Goal: Task Accomplishment & Management: Manage account settings

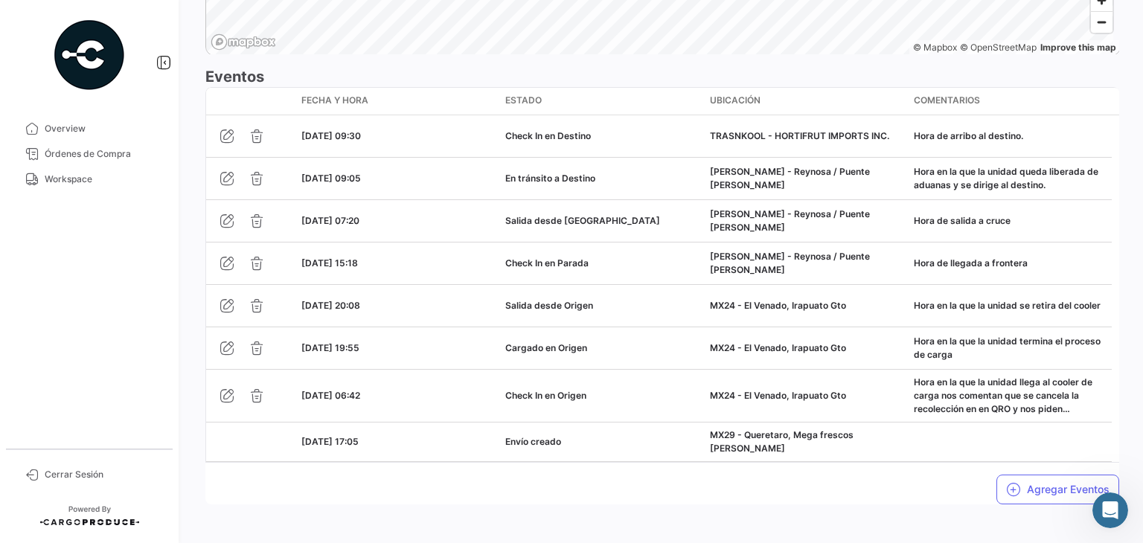
scroll to position [1247, 0]
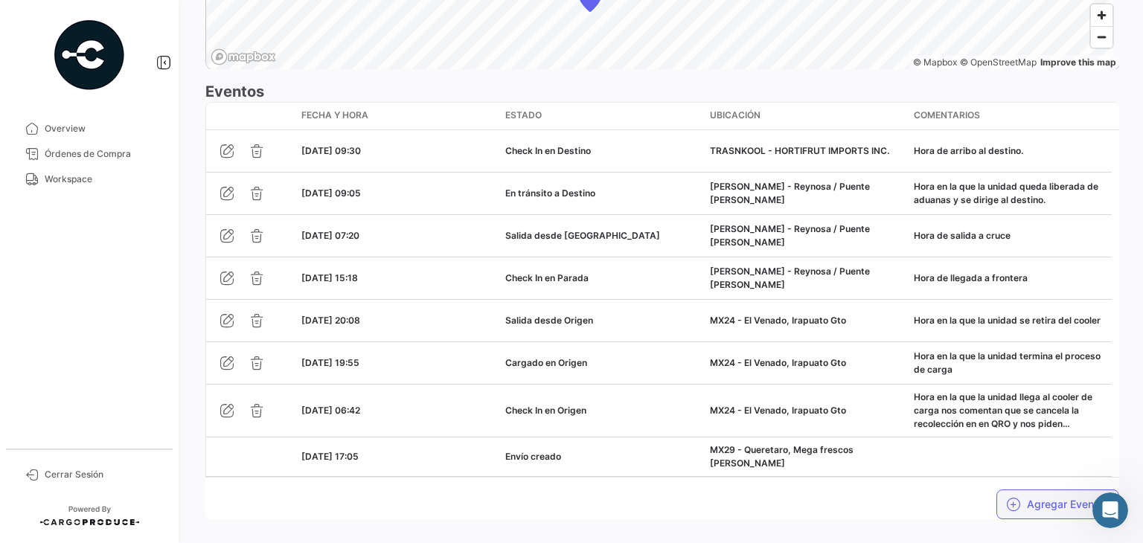
click at [1006, 498] on icon "button" at bounding box center [1013, 504] width 15 height 15
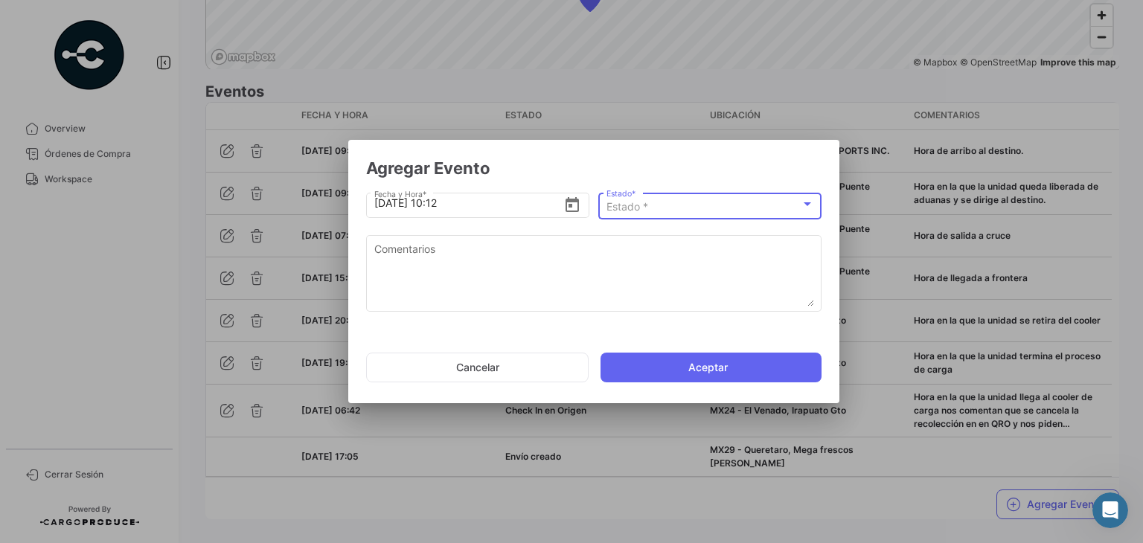
click at [678, 211] on div "Estado *" at bounding box center [704, 207] width 194 height 13
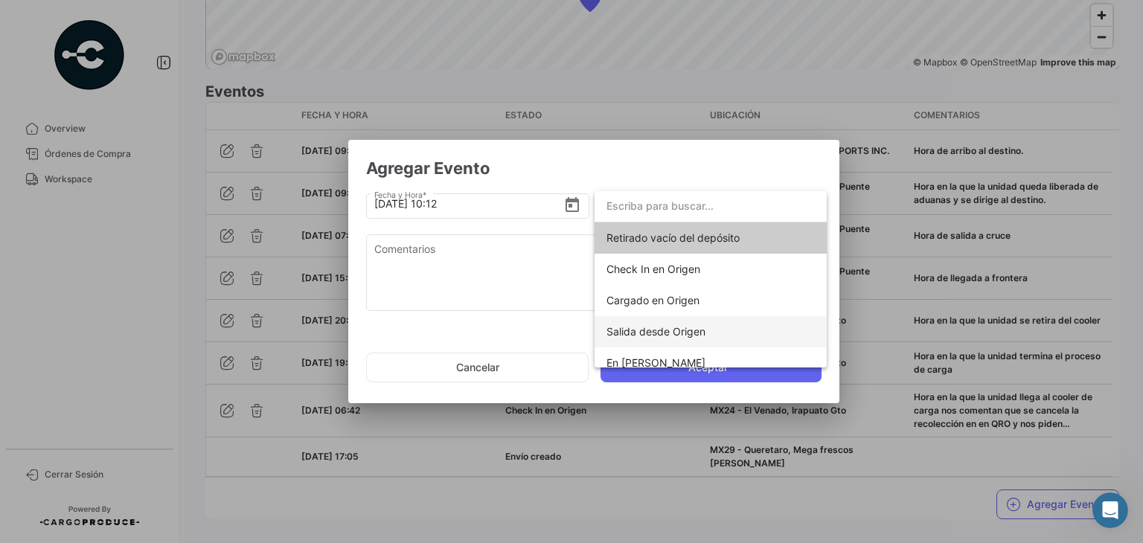
scroll to position [261, 0]
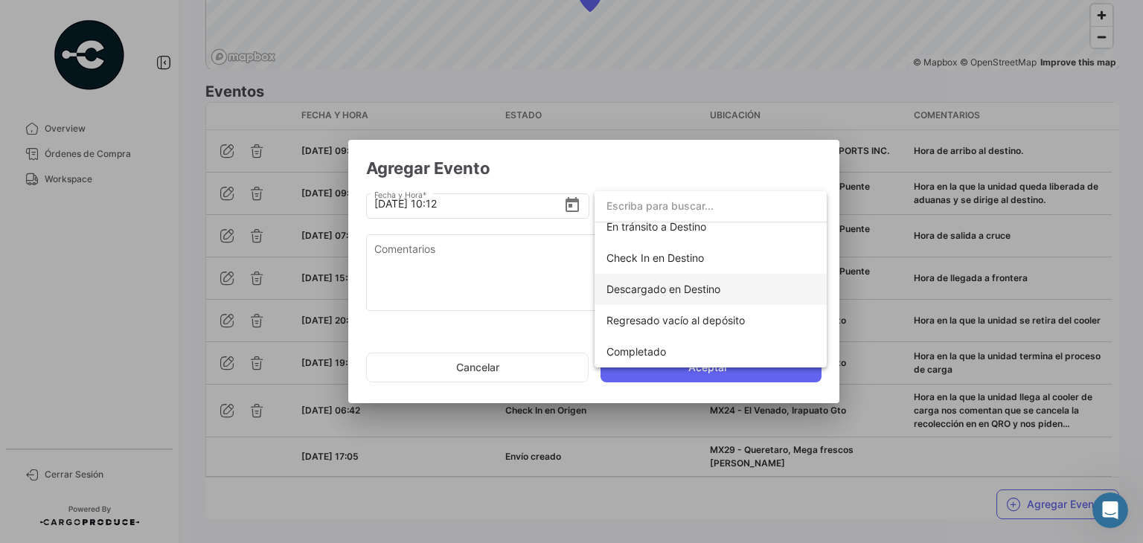
click at [668, 291] on span "Descargado en Destino" at bounding box center [664, 289] width 114 height 13
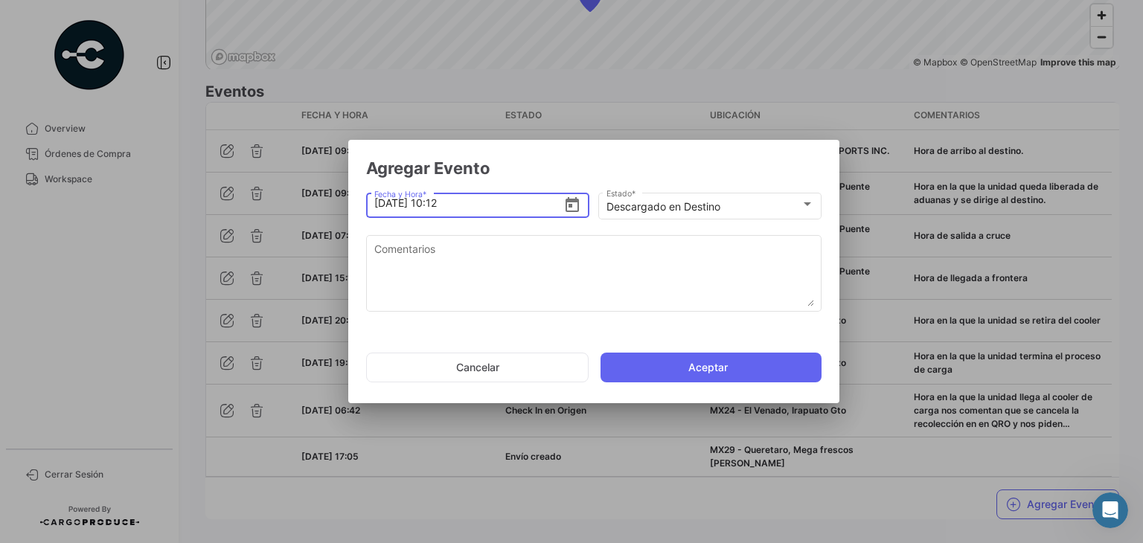
click at [477, 211] on input "[DATE] 10:12" at bounding box center [469, 203] width 190 height 52
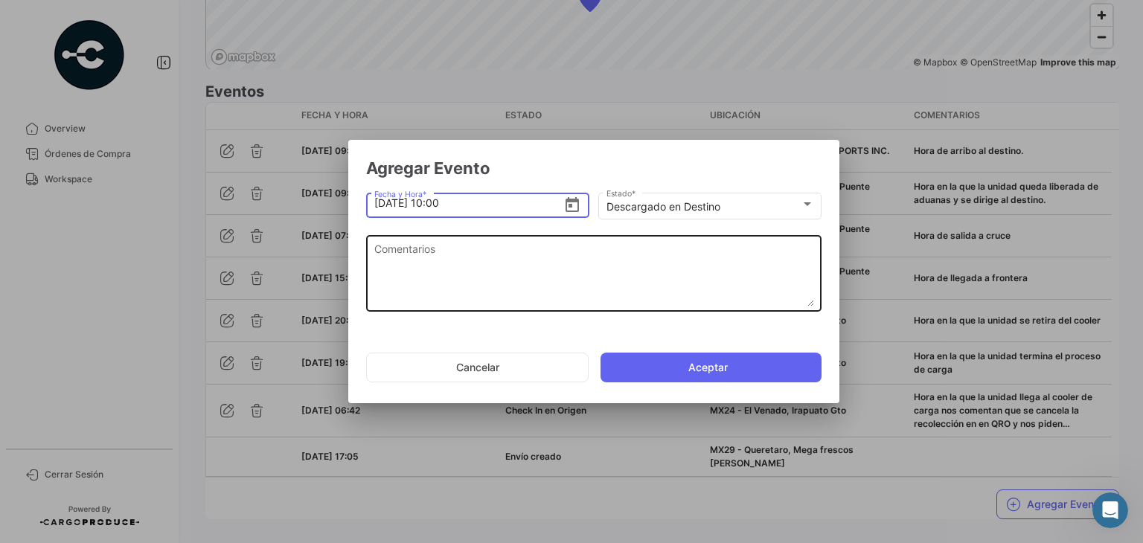
type input "[DATE] 10:00"
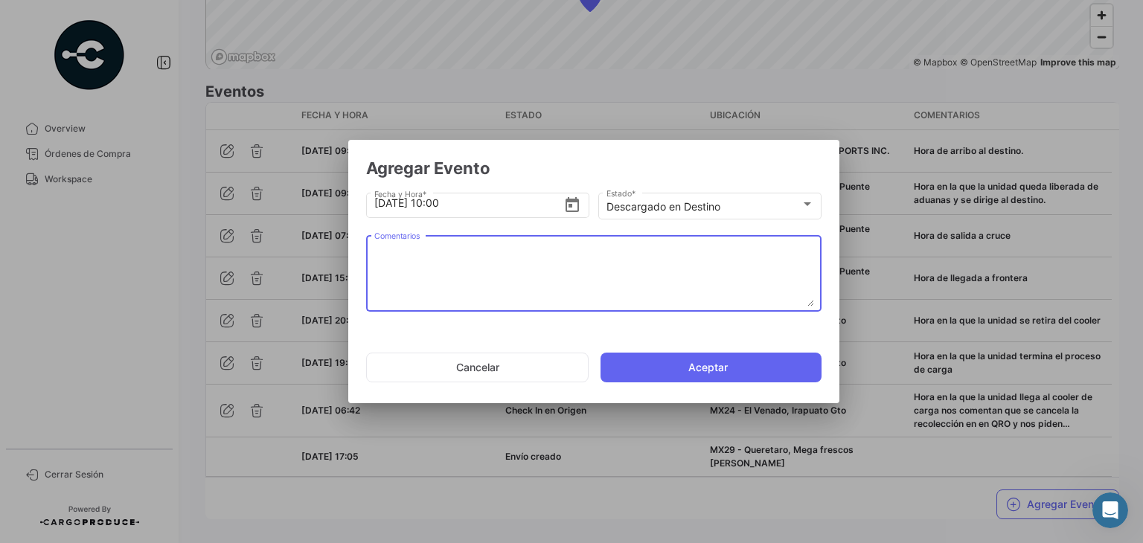
click at [431, 266] on textarea "Comentarios" at bounding box center [594, 273] width 440 height 65
paste textarea "Hora en la que se termina la descarga, la unidad espera documentos de salida."
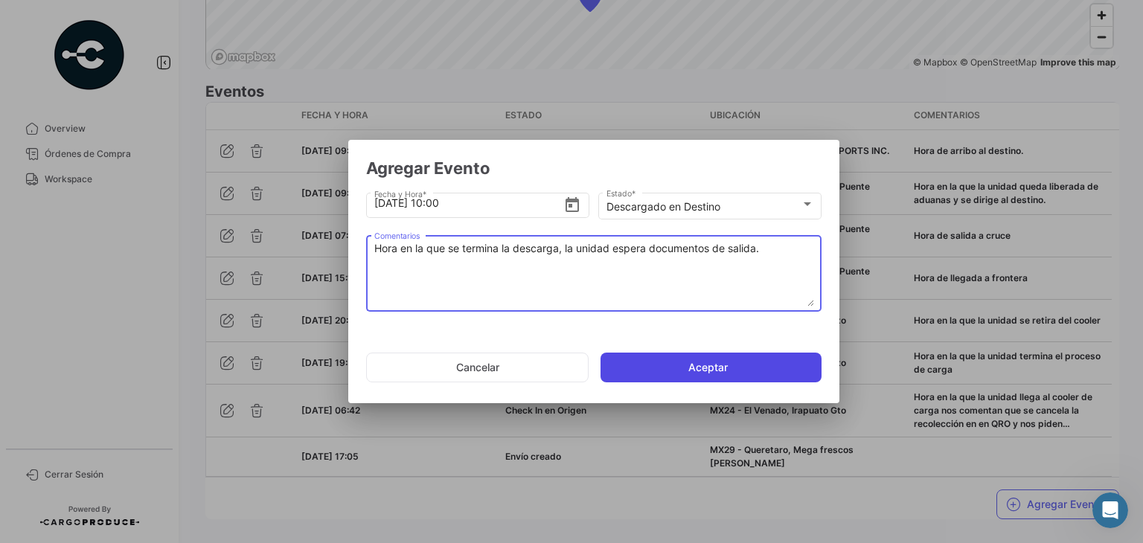
type textarea "Hora en la que se termina la descarga, la unidad espera documentos de salida."
click at [694, 355] on button "Aceptar" at bounding box center [711, 368] width 221 height 30
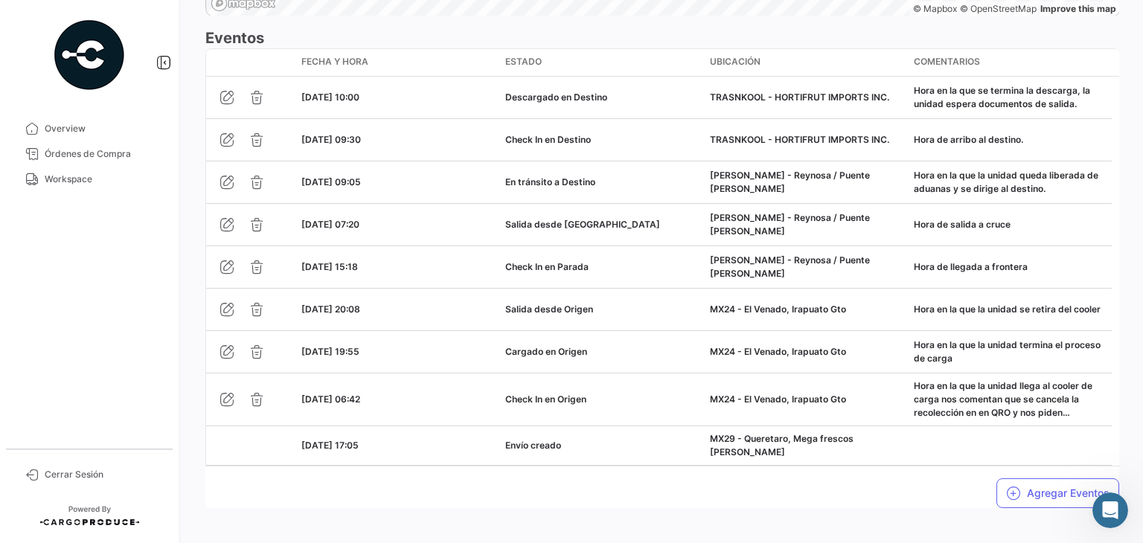
scroll to position [1304, 0]
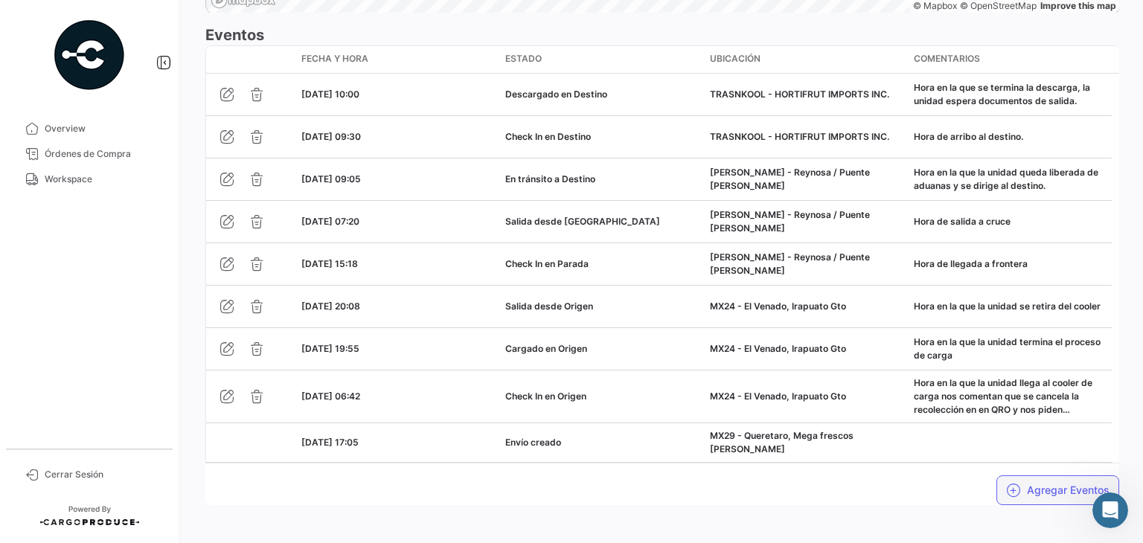
click at [1012, 483] on icon "button" at bounding box center [1013, 490] width 15 height 15
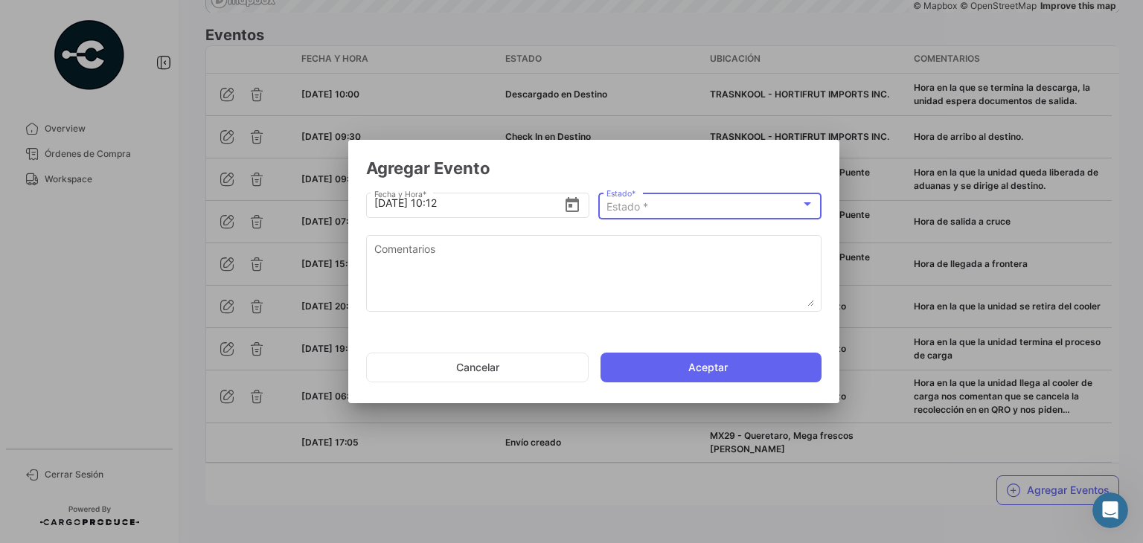
click at [704, 204] on div "Estado *" at bounding box center [704, 207] width 194 height 13
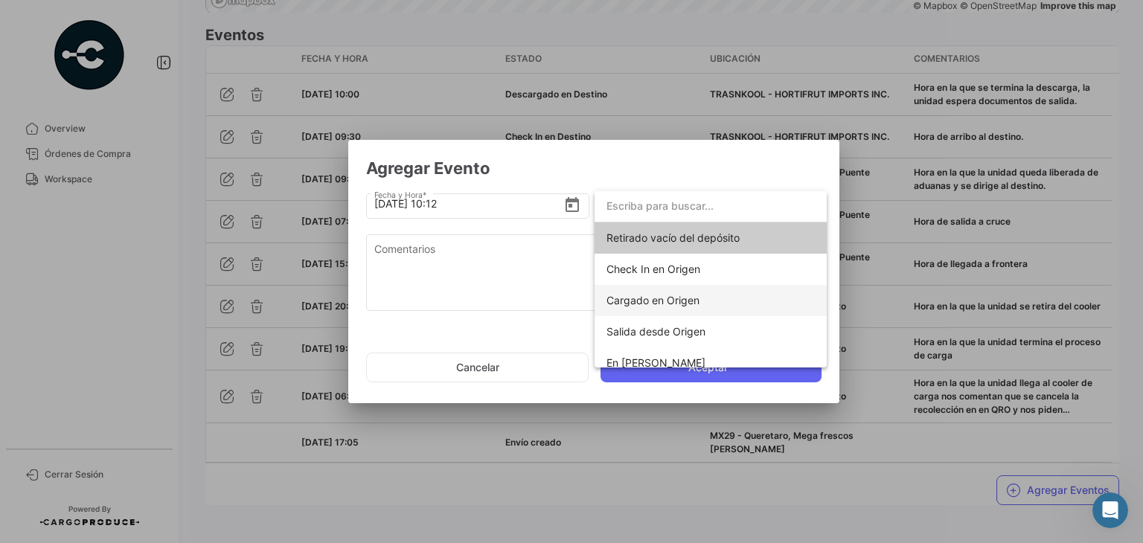
scroll to position [261, 0]
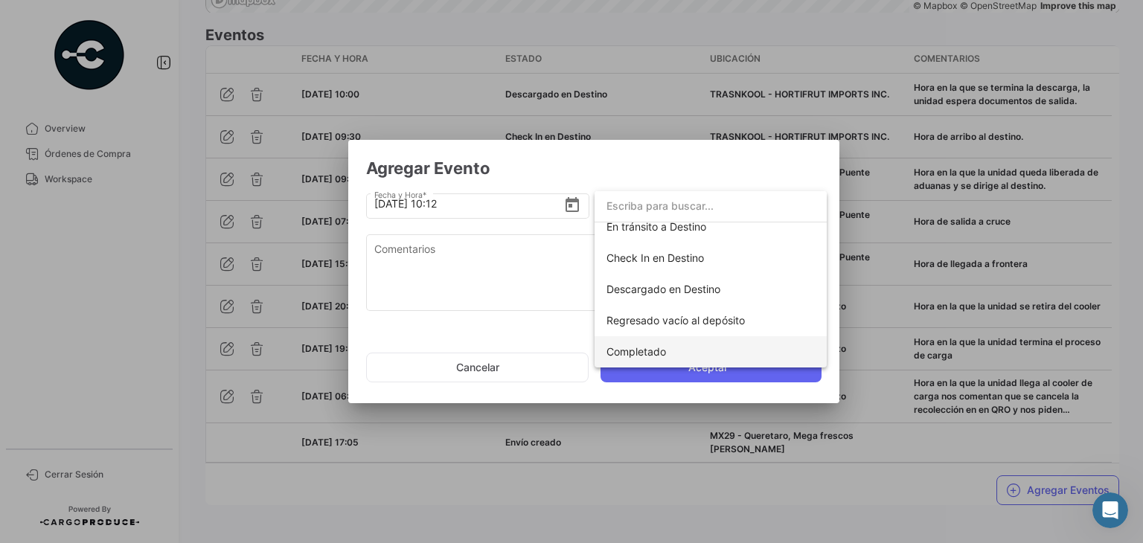
click at [652, 349] on span "Completado" at bounding box center [637, 351] width 60 height 13
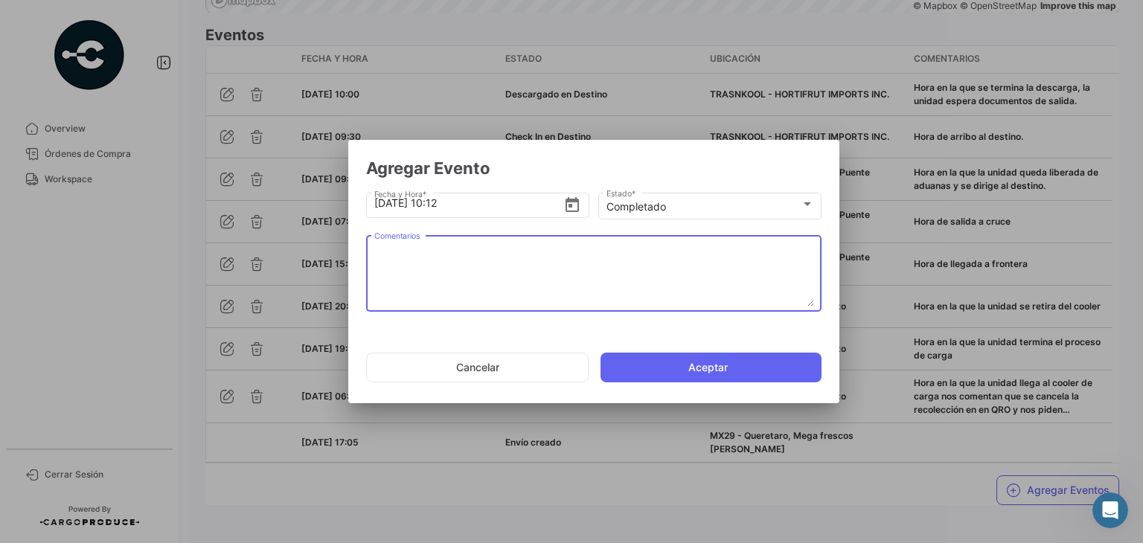
click at [488, 266] on textarea "Comentarios" at bounding box center [594, 273] width 440 height 65
paste textarea "Fin del viaje, [PERSON_NAME] en la que se retira de la bodega de entrega."
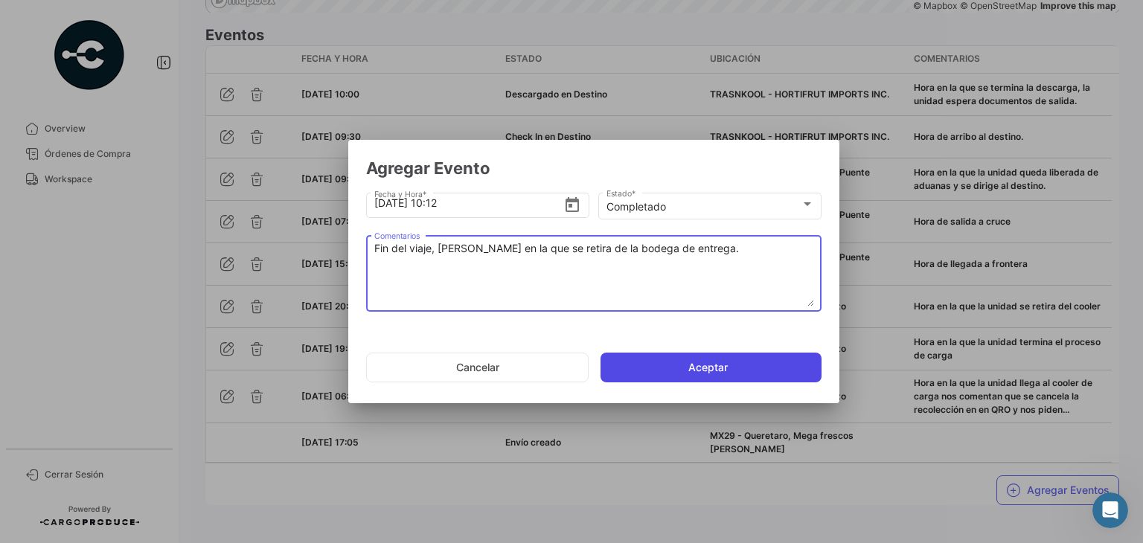
type textarea "Fin del viaje, [PERSON_NAME] en la que se retira de la bodega de entrega."
click at [676, 371] on button "Aceptar" at bounding box center [711, 368] width 221 height 30
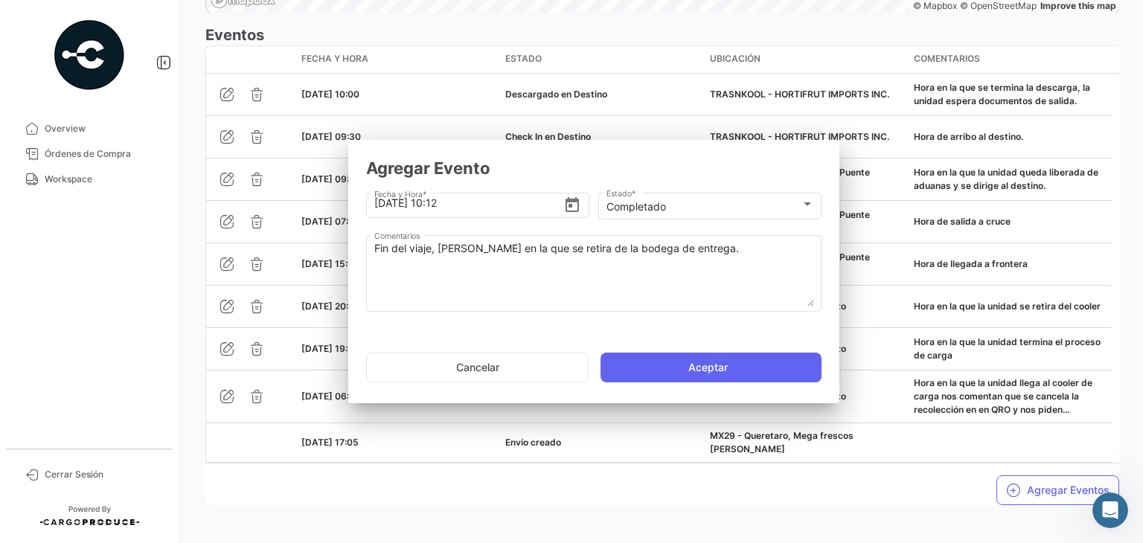
scroll to position [0, 0]
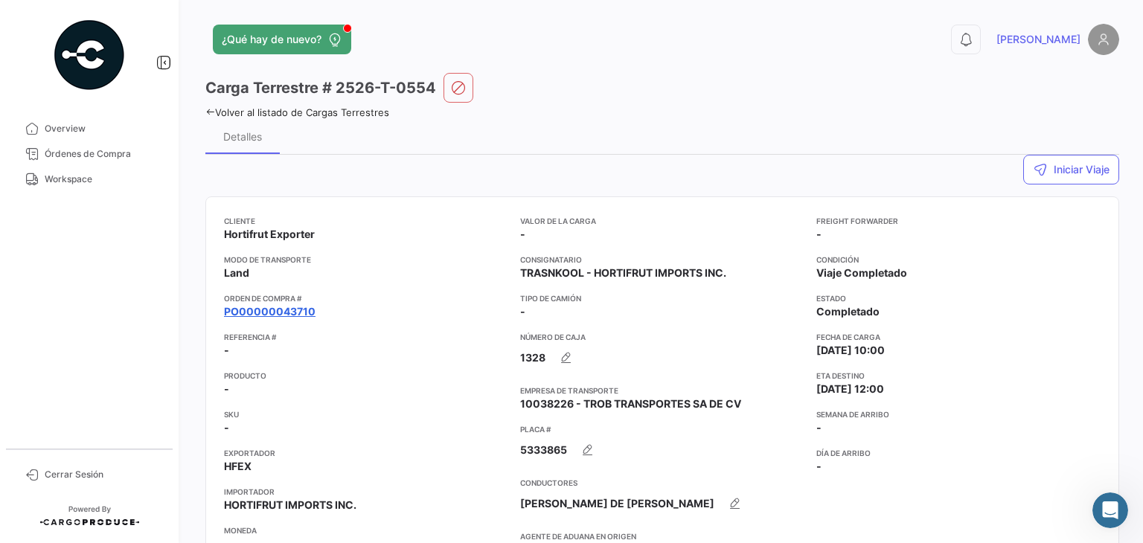
click at [298, 310] on link "PO00000043710" at bounding box center [270, 311] width 92 height 15
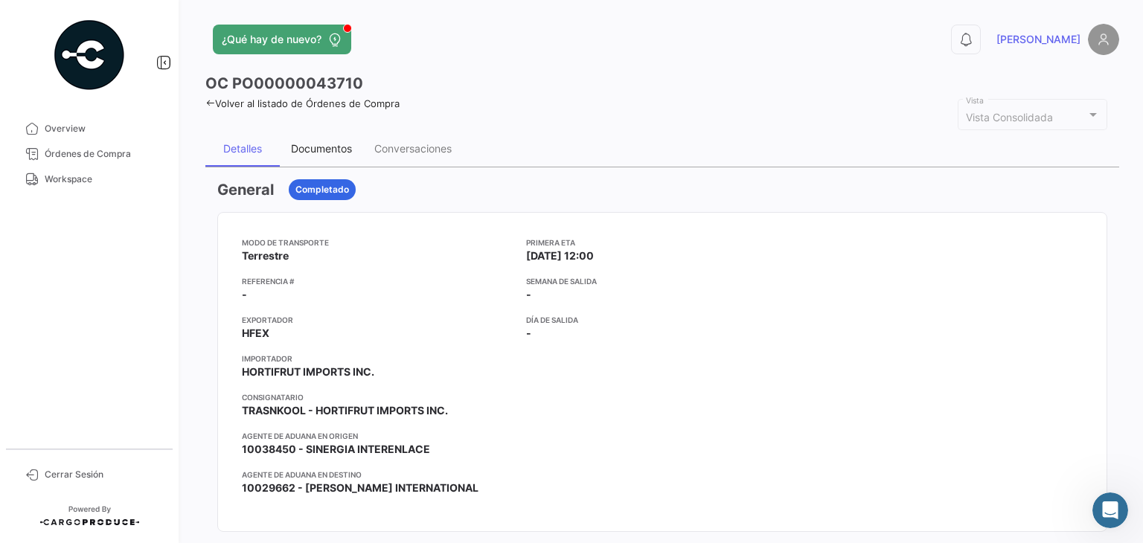
click at [316, 141] on div "Documentos" at bounding box center [321, 149] width 83 height 36
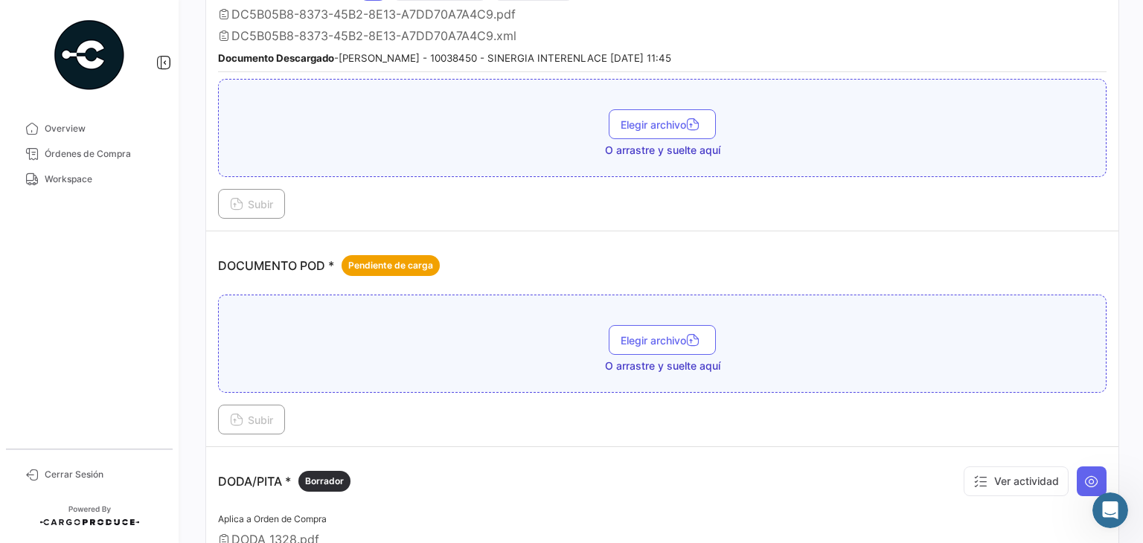
scroll to position [560, 0]
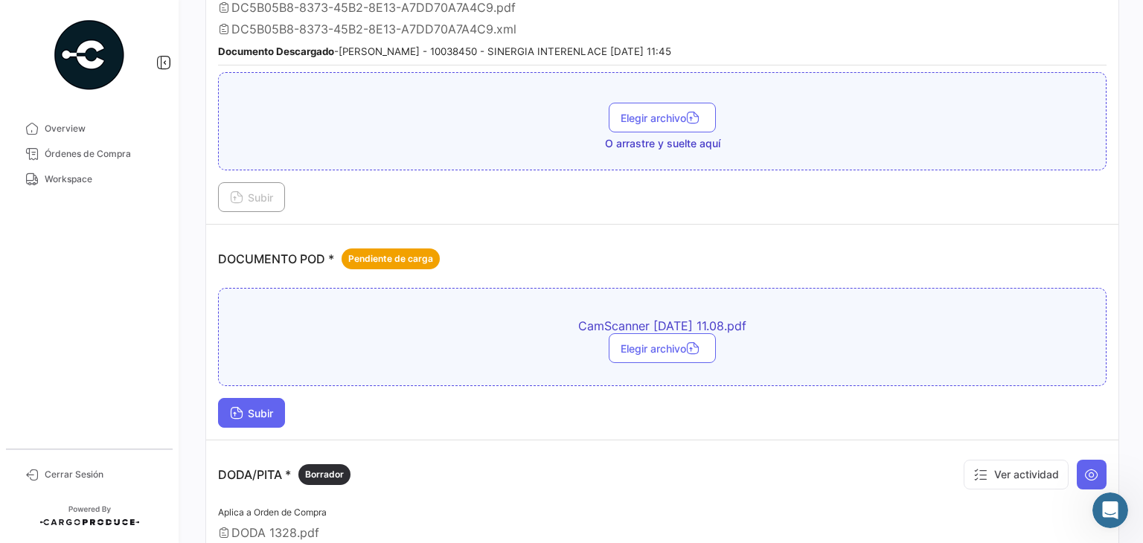
click at [267, 407] on span "Subir" at bounding box center [251, 413] width 43 height 13
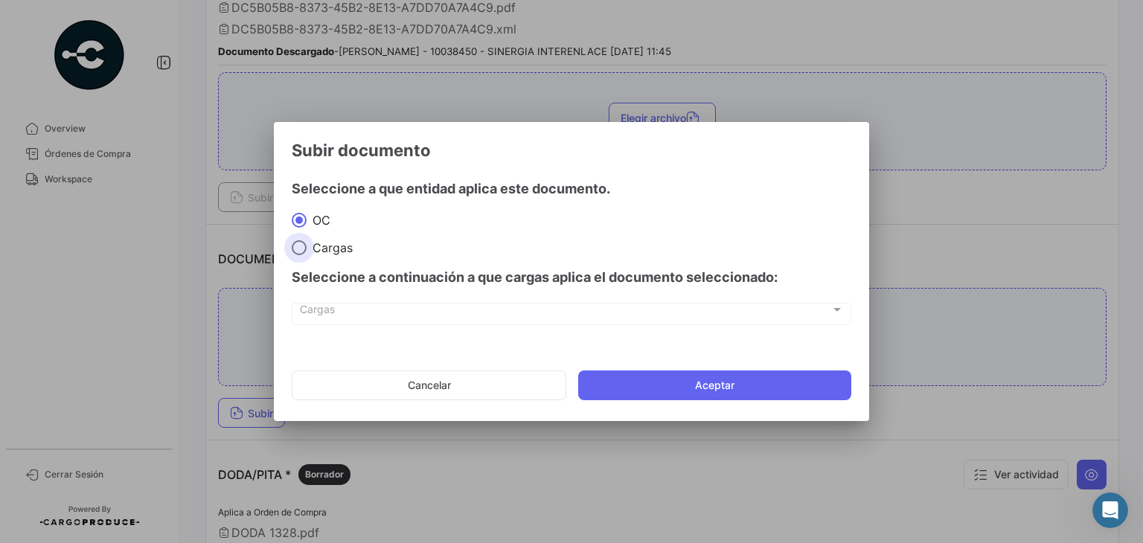
click at [310, 249] on span "Cargas" at bounding box center [330, 247] width 46 height 15
click at [307, 249] on input "Cargas" at bounding box center [299, 247] width 15 height 15
radio input "true"
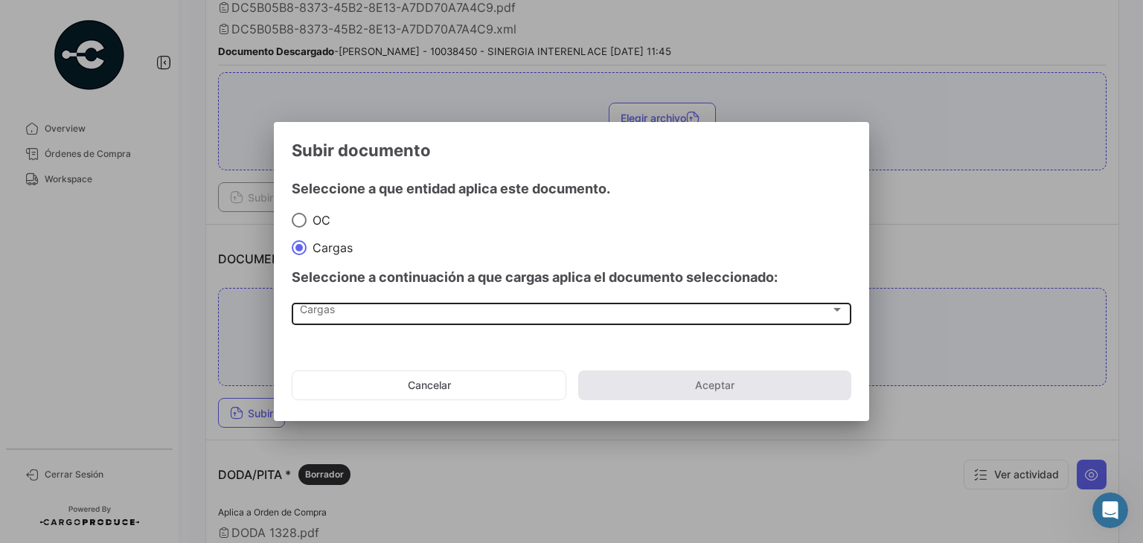
click at [334, 301] on div "Cargas Cargas" at bounding box center [572, 312] width 544 height 25
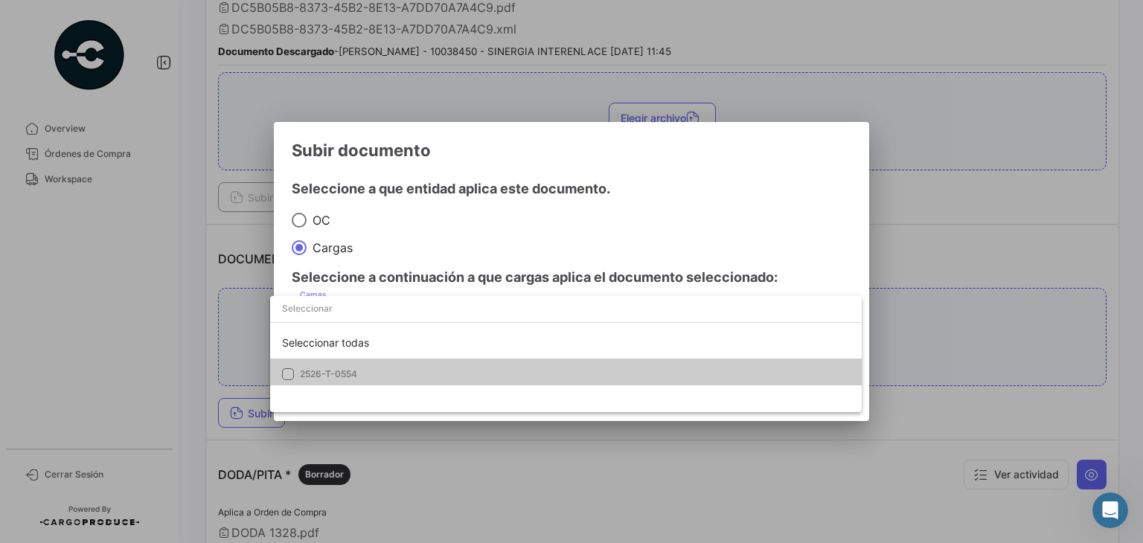
click at [336, 373] on span "2526-T-0554" at bounding box center [328, 373] width 57 height 11
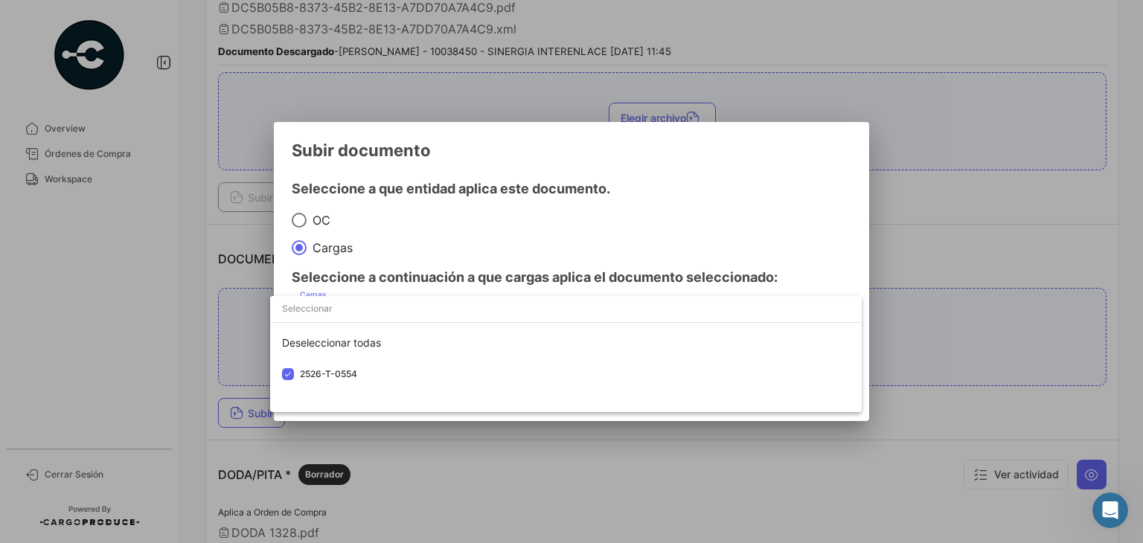
click at [700, 170] on div at bounding box center [571, 271] width 1143 height 543
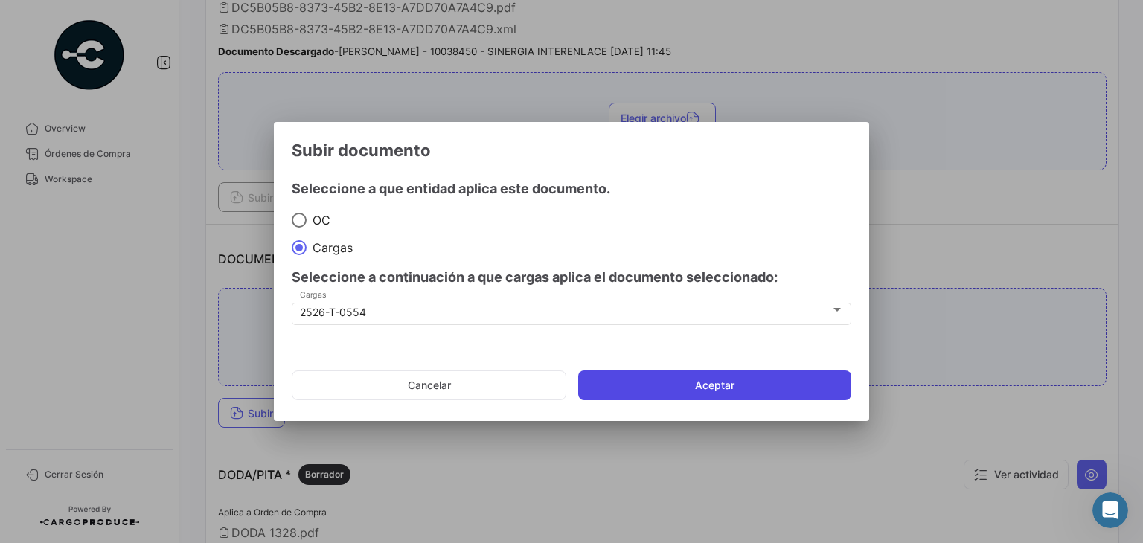
click at [634, 391] on button "Aceptar" at bounding box center [714, 386] width 273 height 30
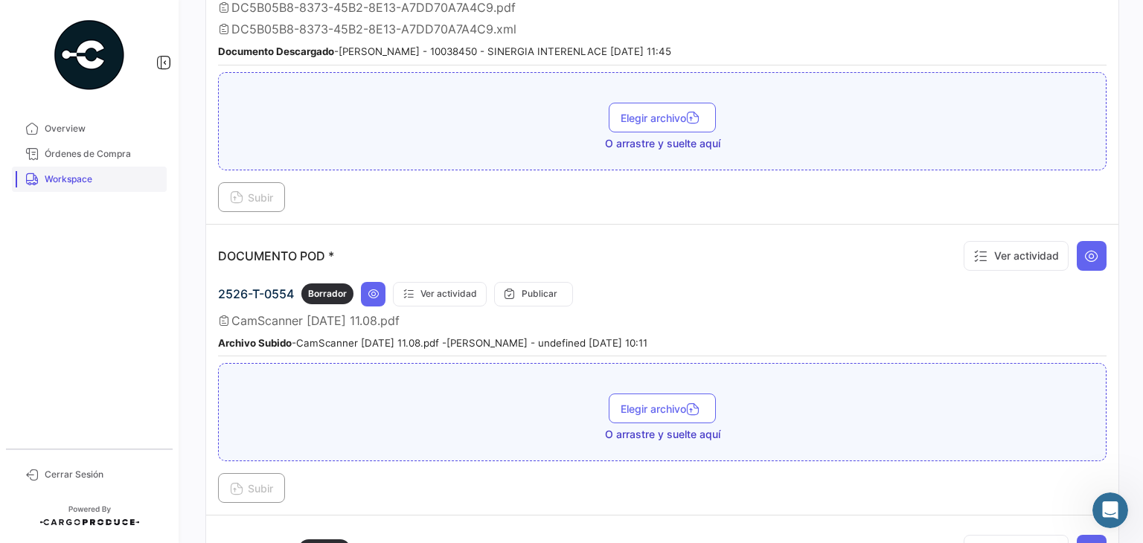
click at [109, 185] on span "Workspace" at bounding box center [103, 179] width 116 height 13
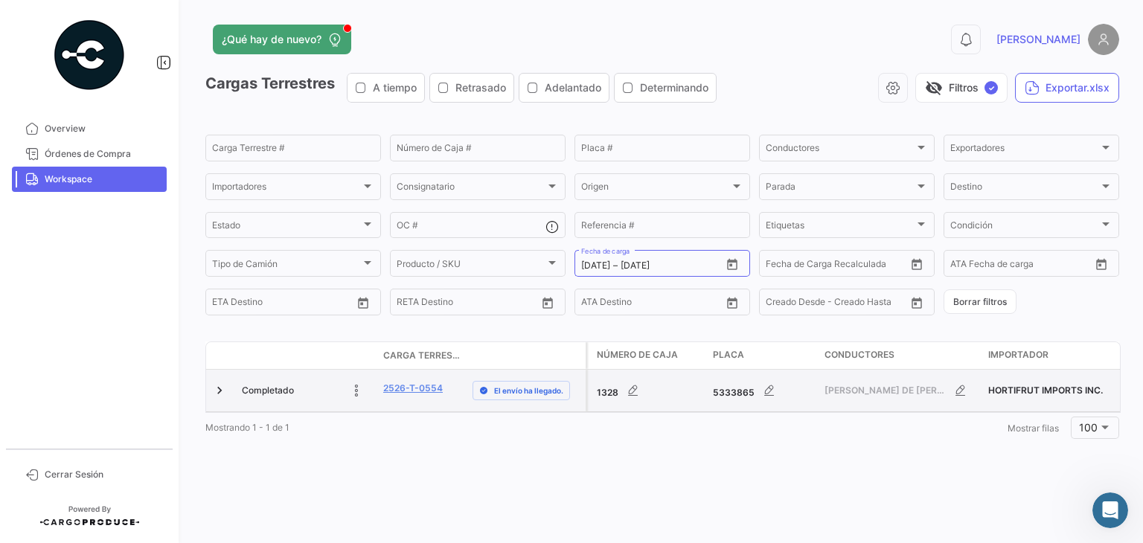
drag, startPoint x: 450, startPoint y: 389, endPoint x: 381, endPoint y: 388, distance: 69.2
click at [381, 388] on datatable-body-cell "2526-T-0554" at bounding box center [421, 391] width 89 height 42
copy link "2526-T-0554"
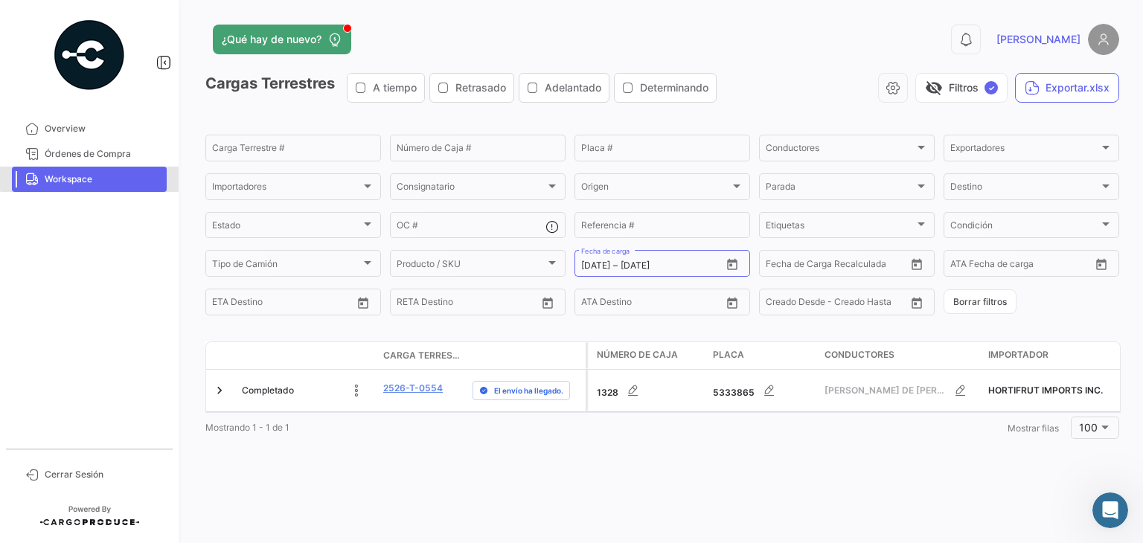
click at [119, 176] on span "Workspace" at bounding box center [103, 179] width 116 height 13
click at [734, 269] on icon "Open calendar" at bounding box center [732, 264] width 13 height 13
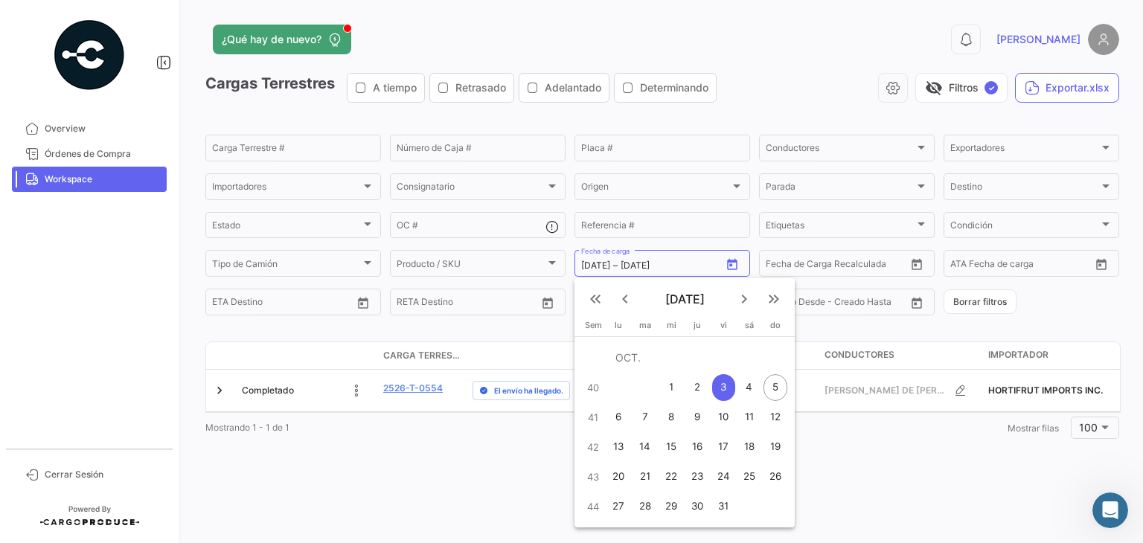
click at [768, 391] on div "5" at bounding box center [776, 387] width 24 height 27
type input "[DATE]"
click at [768, 391] on div "5" at bounding box center [776, 387] width 24 height 27
type input "[DATE]"
